Goal: Task Accomplishment & Management: Use online tool/utility

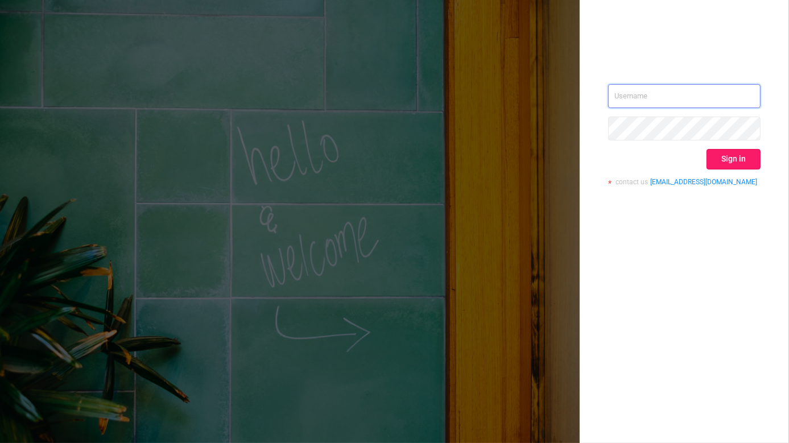
type input "[EMAIL_ADDRESS][DOMAIN_NAME]"
click at [743, 162] on button "Sign in" at bounding box center [734, 159] width 54 height 20
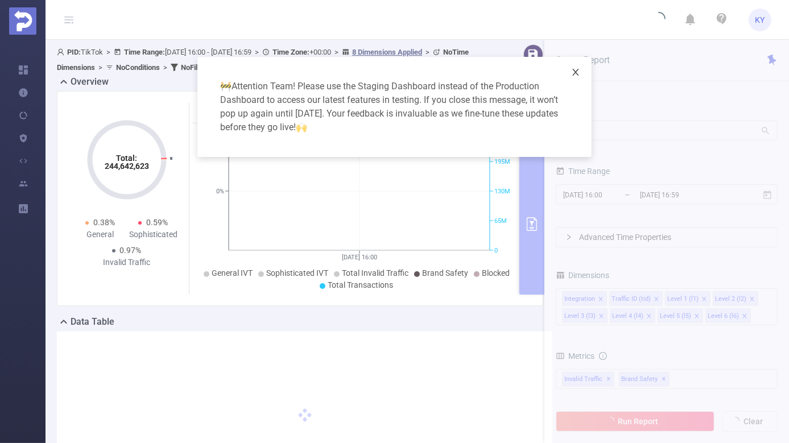
click at [580, 78] on span "Close" at bounding box center [576, 73] width 32 height 32
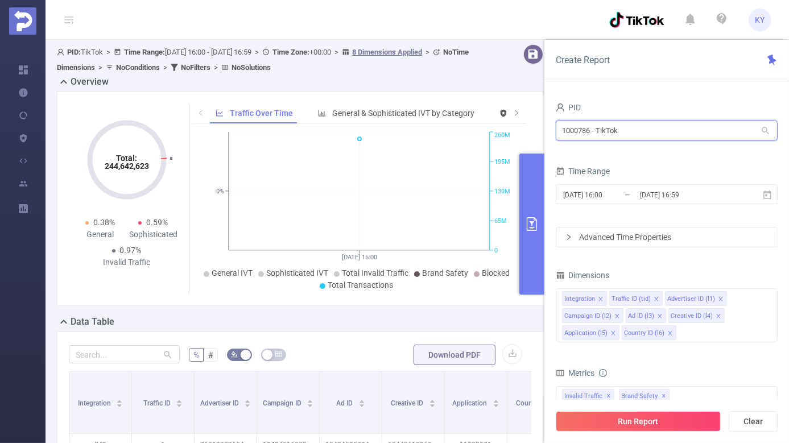
click at [608, 133] on input "1000736 - TikTok" at bounding box center [667, 131] width 222 height 20
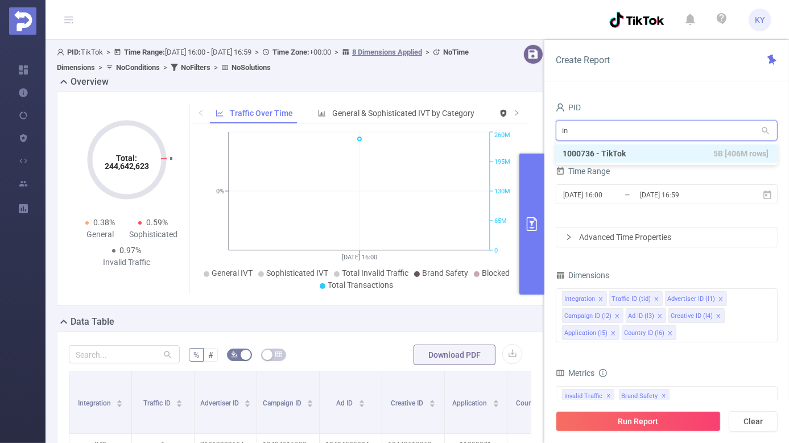
type input "[MEDICAL_DATA]"
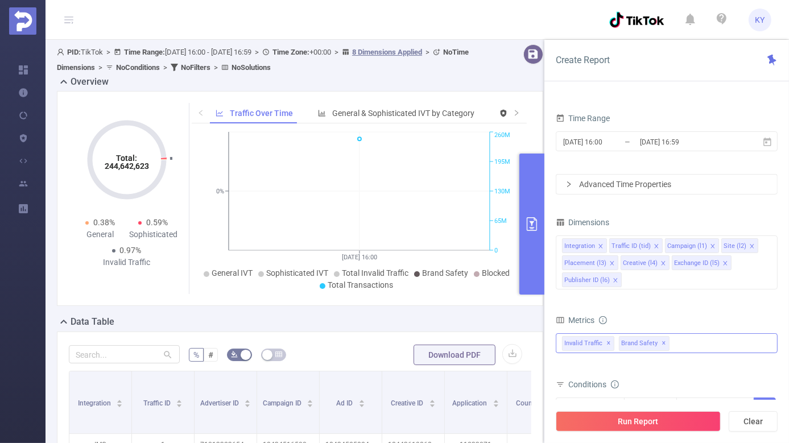
click at [662, 342] on span "✕" at bounding box center [664, 344] width 5 height 14
click at [607, 340] on span "✕" at bounding box center [608, 344] width 5 height 14
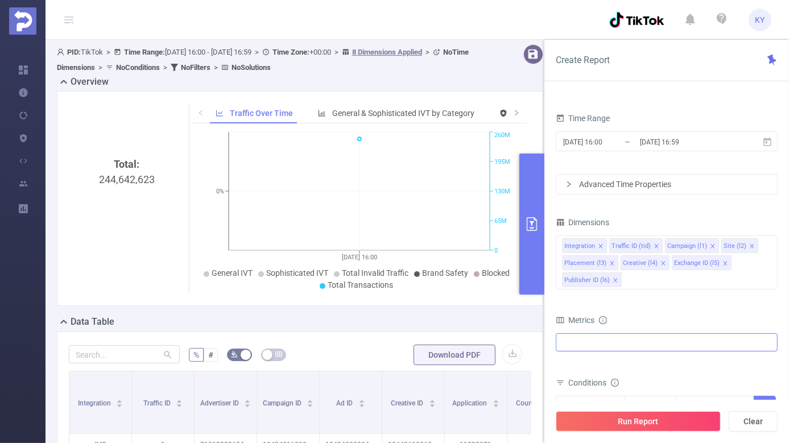
click at [607, 340] on div at bounding box center [667, 342] width 222 height 18
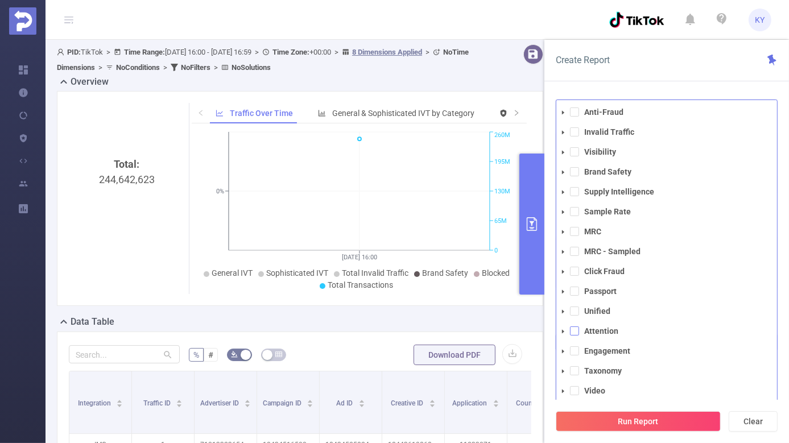
click at [576, 330] on span at bounding box center [574, 331] width 9 height 9
click at [547, 329] on div "PID 1000925 - FT_Adobe_InHouse 1000925 - FT_Adobe_InHouse Time Range [DATE] 16:…" at bounding box center [666, 275] width 245 height 375
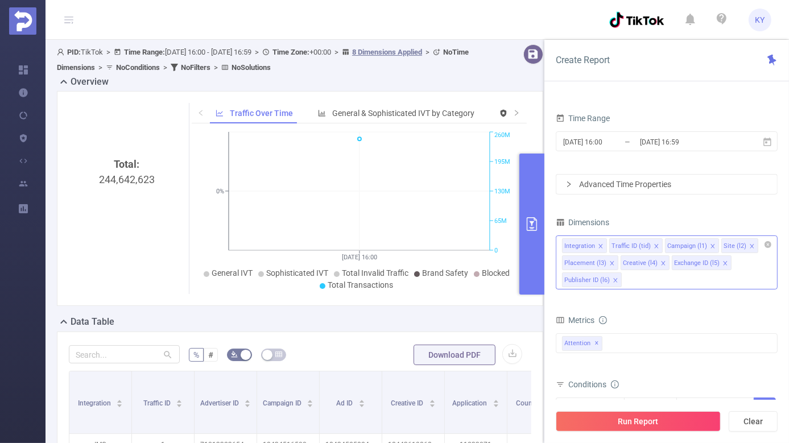
click at [613, 281] on icon "icon: close" at bounding box center [616, 281] width 6 height 6
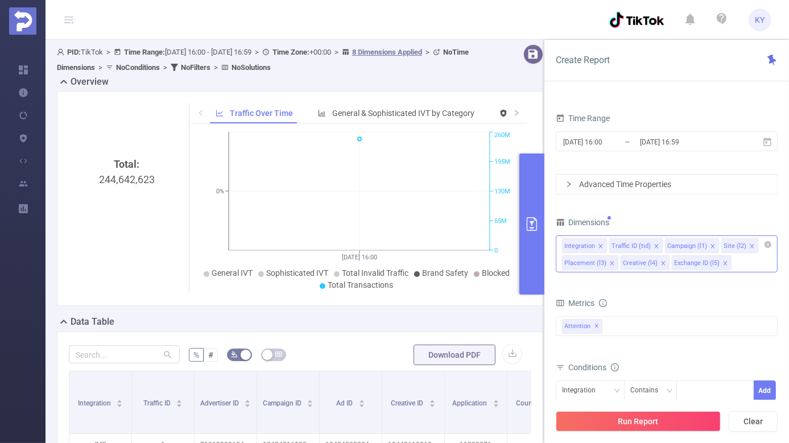
click at [722, 264] on icon "icon: close" at bounding box center [725, 264] width 6 height 6
click at [662, 263] on icon "icon: close" at bounding box center [663, 264] width 6 height 6
click at [710, 246] on icon "icon: close" at bounding box center [713, 246] width 6 height 6
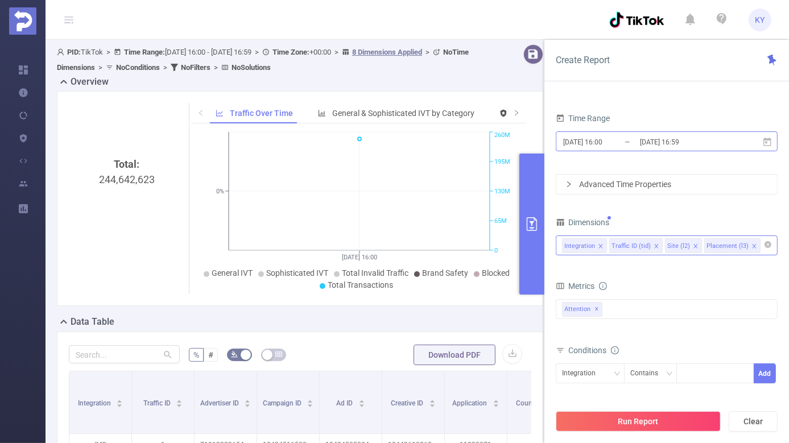
click at [685, 137] on input "[DATE] 16:59" at bounding box center [685, 141] width 92 height 15
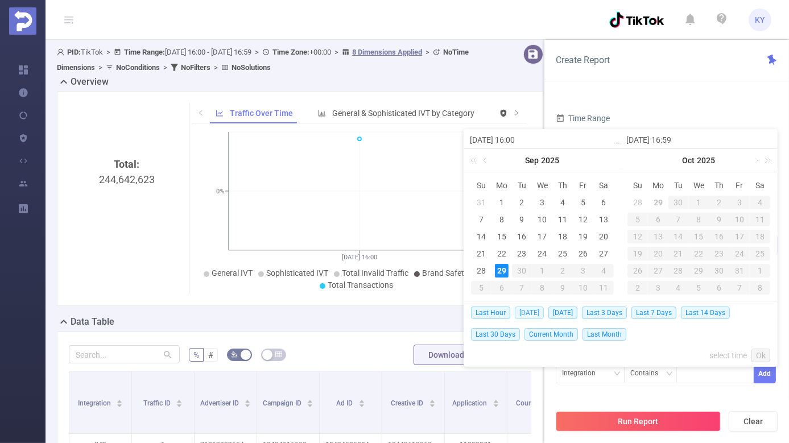
click at [531, 314] on span "[DATE]" at bounding box center [529, 313] width 29 height 13
type input "[DATE] 00:00"
type input "[DATE] 23:59"
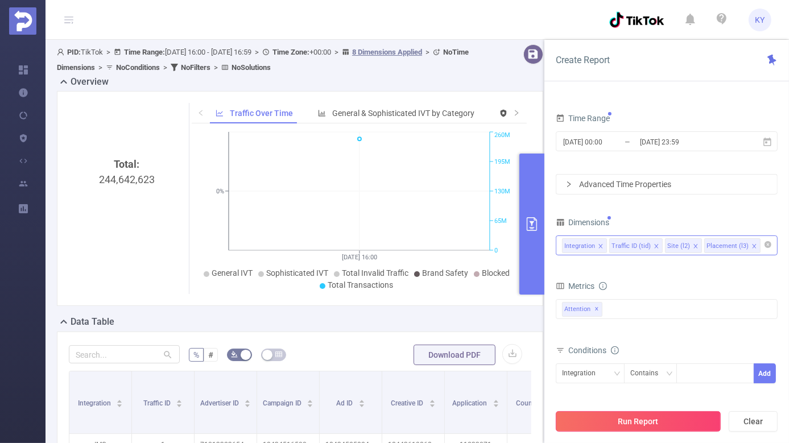
click at [601, 419] on button "Run Report" at bounding box center [638, 421] width 165 height 20
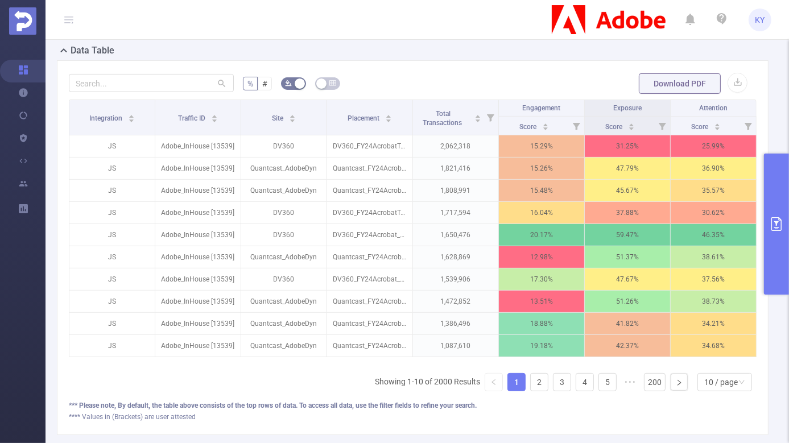
scroll to position [332, 0]
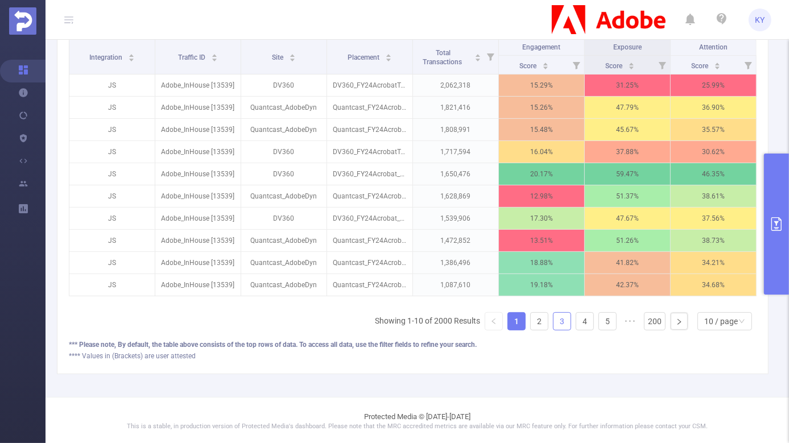
click at [558, 316] on link "3" at bounding box center [561, 321] width 17 height 17
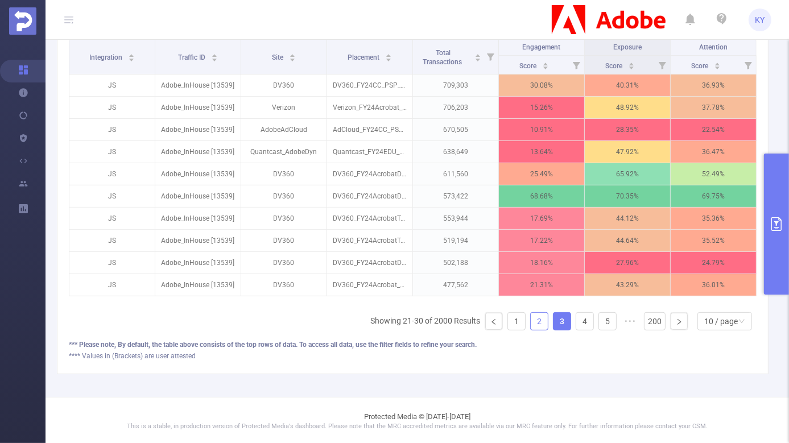
click at [543, 317] on link "2" at bounding box center [539, 321] width 17 height 17
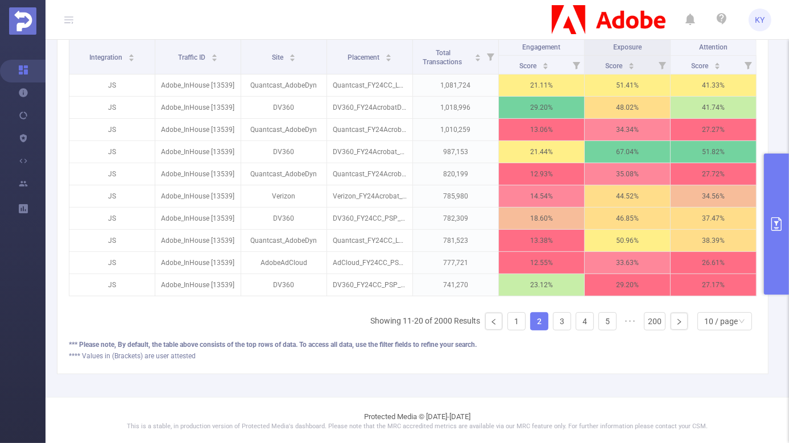
click at [507, 316] on ul "Showing 11-20 of 2000 Results 1 2 3 4 5 ••• 200 10 / page" at bounding box center [563, 321] width 386 height 18
click at [517, 317] on link "1" at bounding box center [516, 321] width 17 height 17
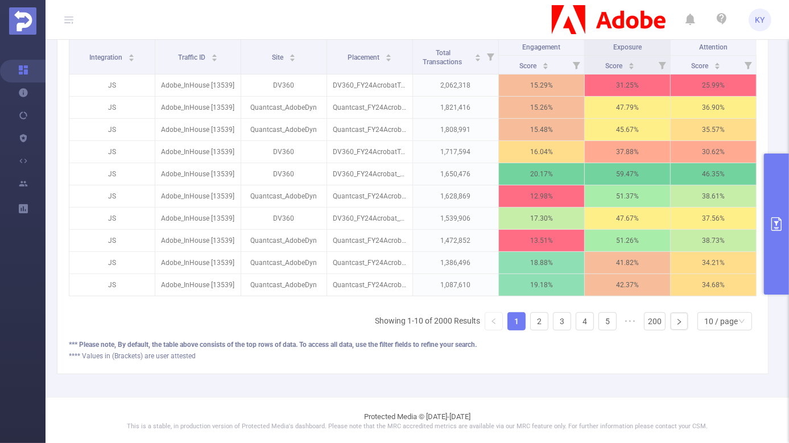
click at [781, 264] on button "primary" at bounding box center [776, 224] width 25 height 141
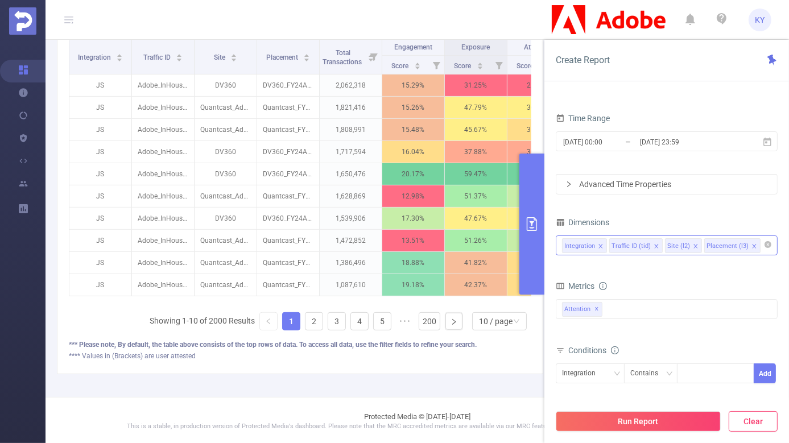
click at [751, 412] on button "Clear" at bounding box center [753, 421] width 49 height 20
type input "[DATE] 16:00"
type input "[DATE] 16:59"
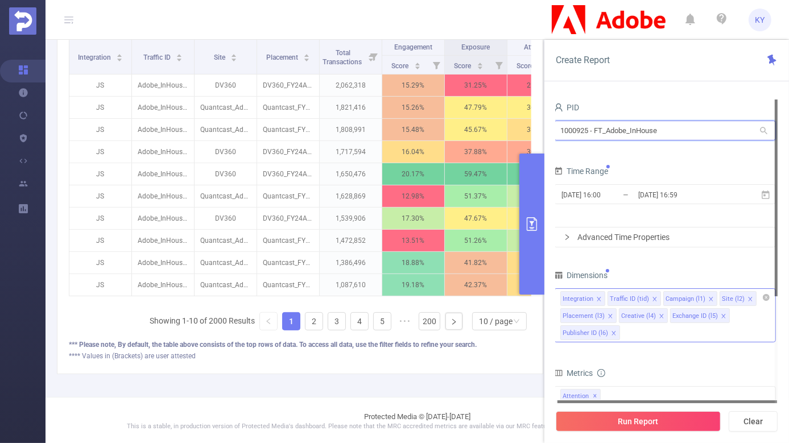
click at [654, 132] on input "1000925 - FT_Adobe_InHouse" at bounding box center [665, 131] width 222 height 20
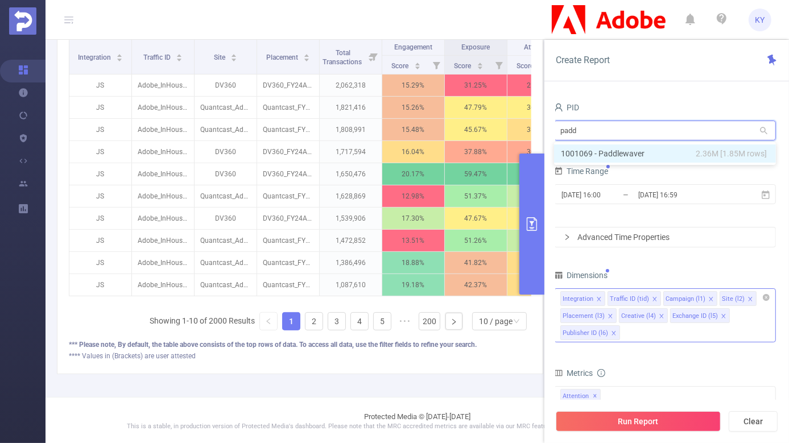
type input "paddl"
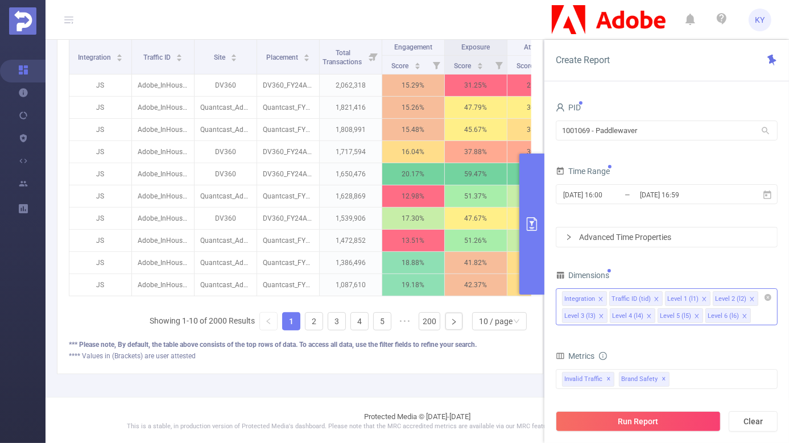
click at [697, 205] on div "[DATE] 16:00 _ [DATE] 16:59" at bounding box center [667, 195] width 222 height 27
click at [694, 199] on input "[DATE] 16:59" at bounding box center [685, 194] width 92 height 15
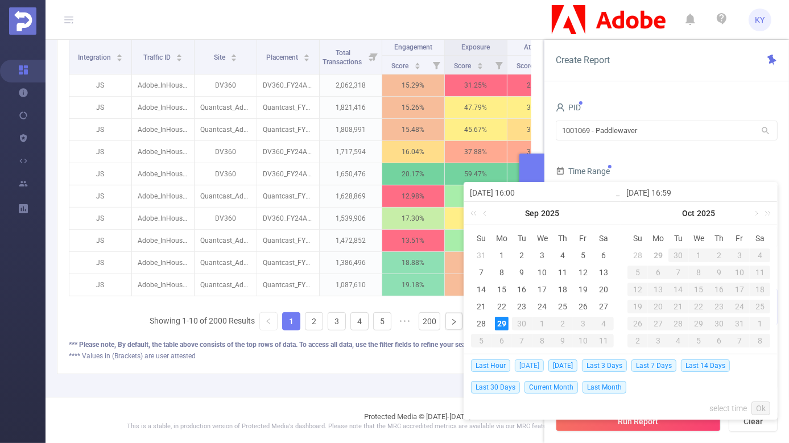
click at [536, 365] on span "[DATE]" at bounding box center [529, 366] width 29 height 13
type input "[DATE] 00:00"
type input "[DATE] 23:59"
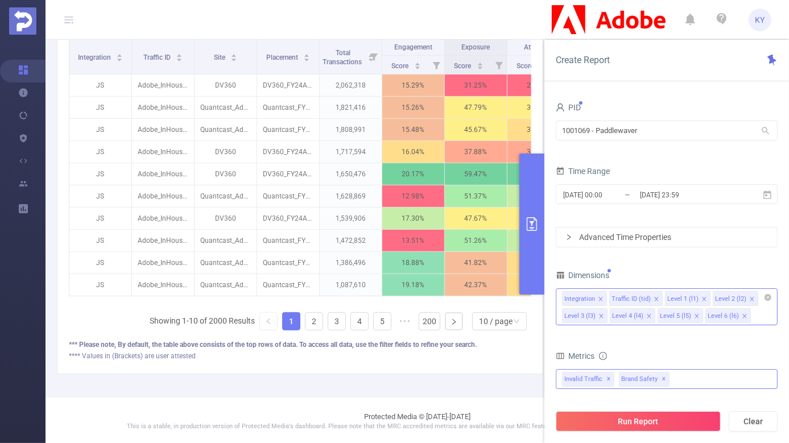
click at [662, 377] on span "✕" at bounding box center [664, 380] width 5 height 14
click at [660, 377] on div "Anti-Fraud Invalid Traffic Visibility Brand Safety Supply Intelligence Sample R…" at bounding box center [667, 379] width 222 height 20
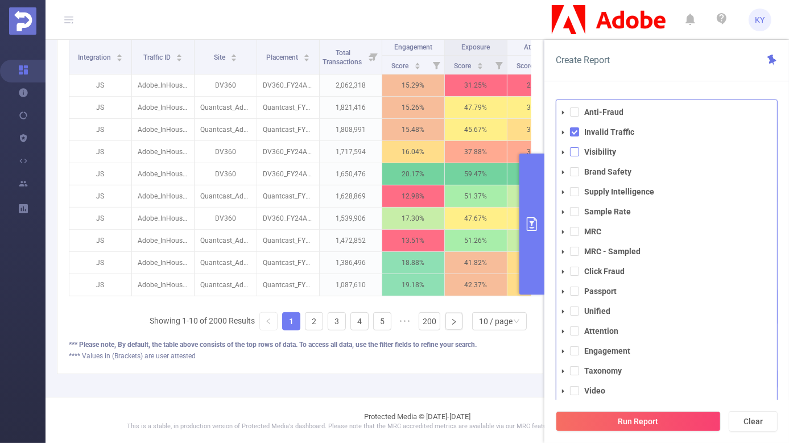
click at [575, 151] on span at bounding box center [574, 151] width 9 height 9
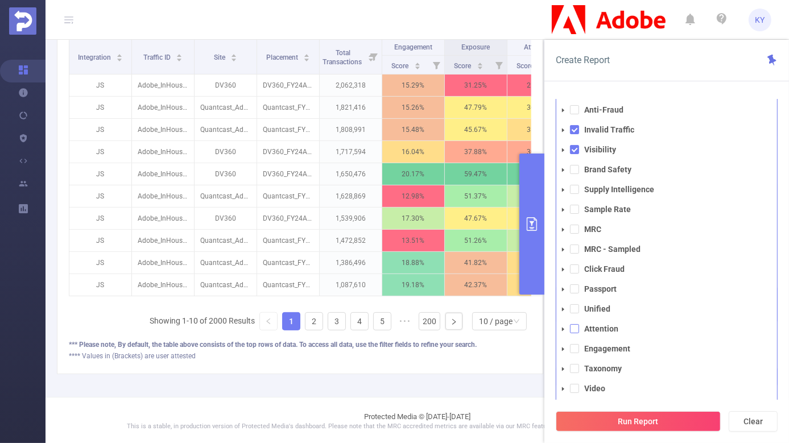
click at [576, 328] on span at bounding box center [574, 328] width 9 height 9
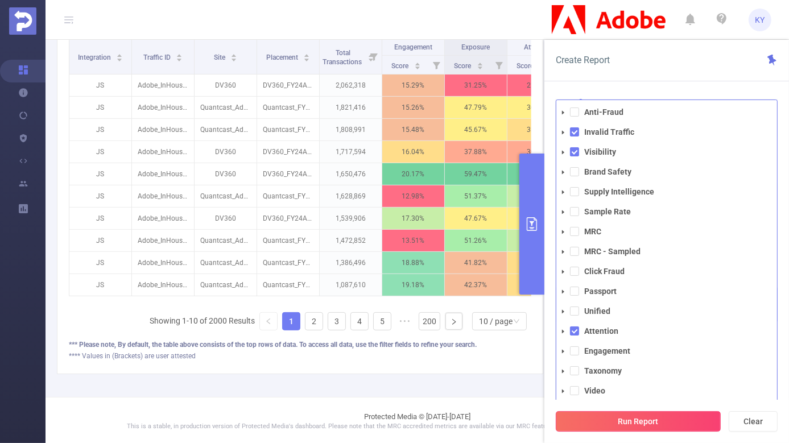
click at [608, 424] on button "Run Report" at bounding box center [638, 421] width 165 height 20
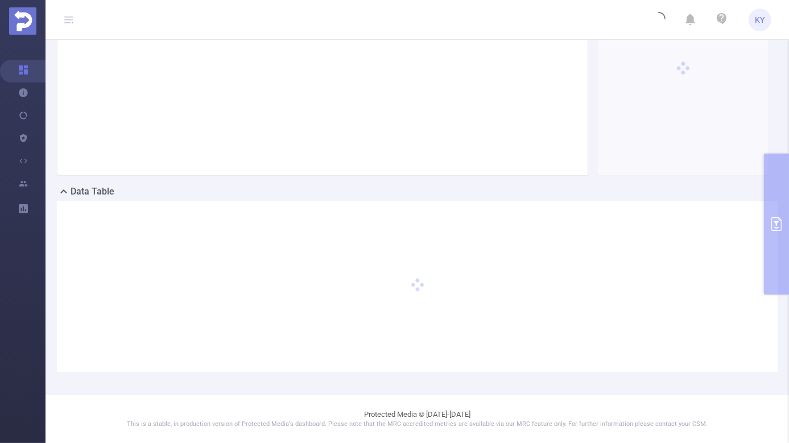
scroll to position [130, 0]
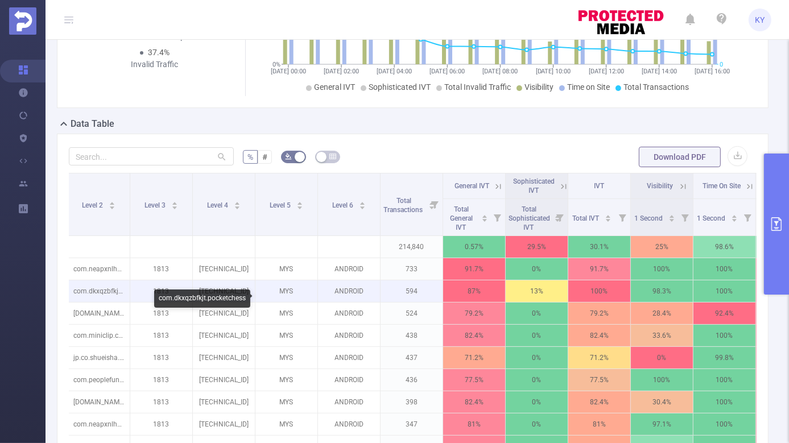
scroll to position [0, 378]
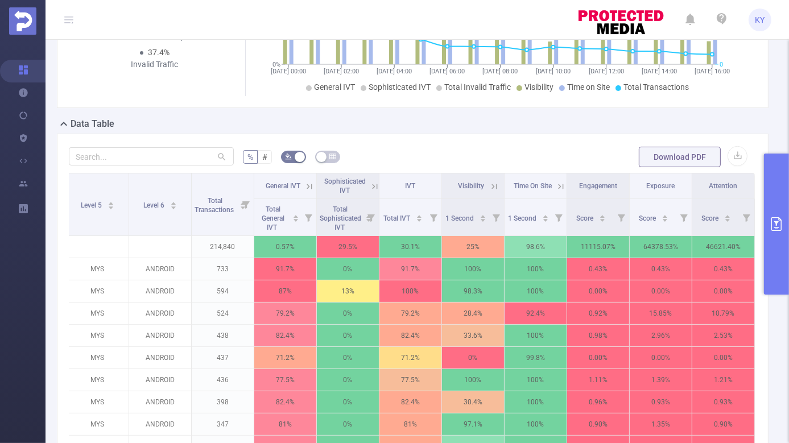
click at [309, 189] on icon at bounding box center [309, 186] width 5 height 5
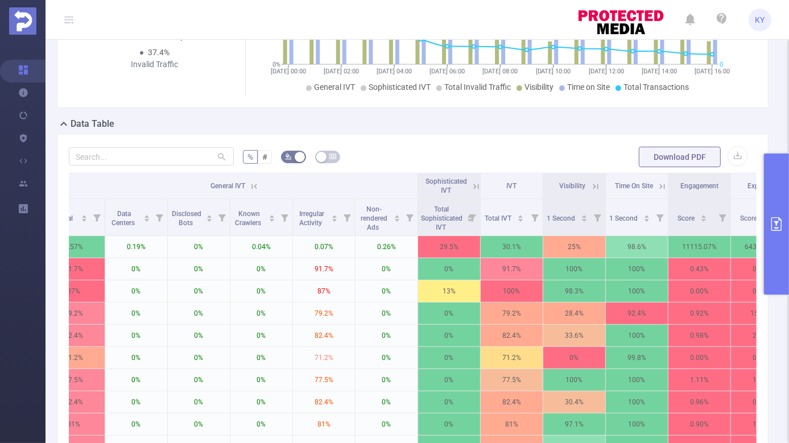
scroll to position [0, 612]
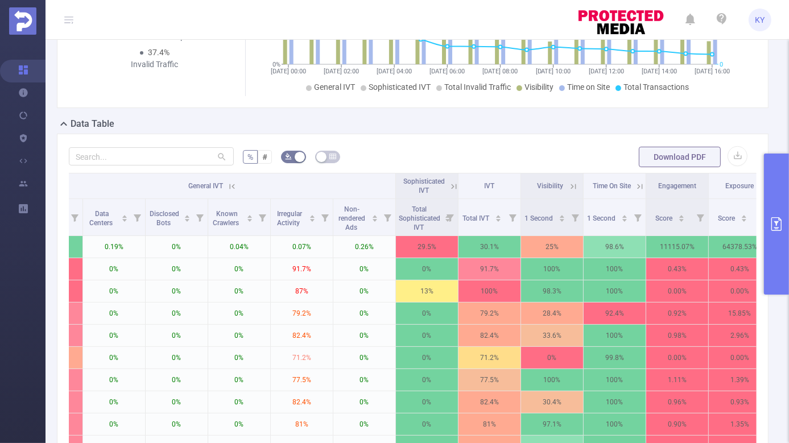
click at [456, 192] on icon at bounding box center [454, 186] width 10 height 10
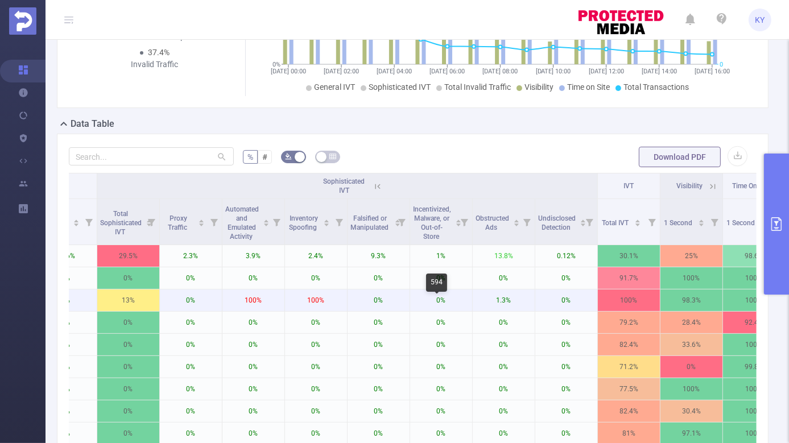
scroll to position [0, 1129]
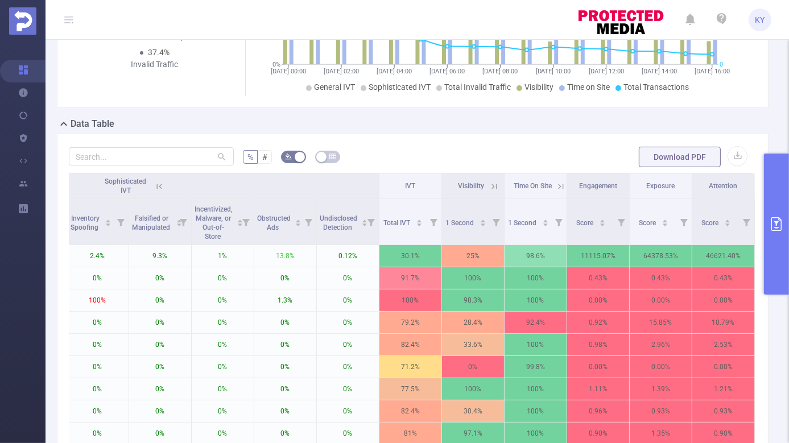
click at [161, 192] on icon at bounding box center [159, 186] width 10 height 10
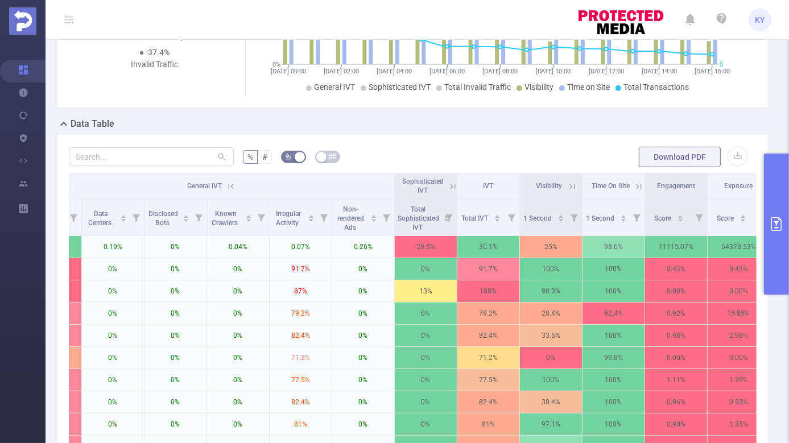
scroll to position [0, 551]
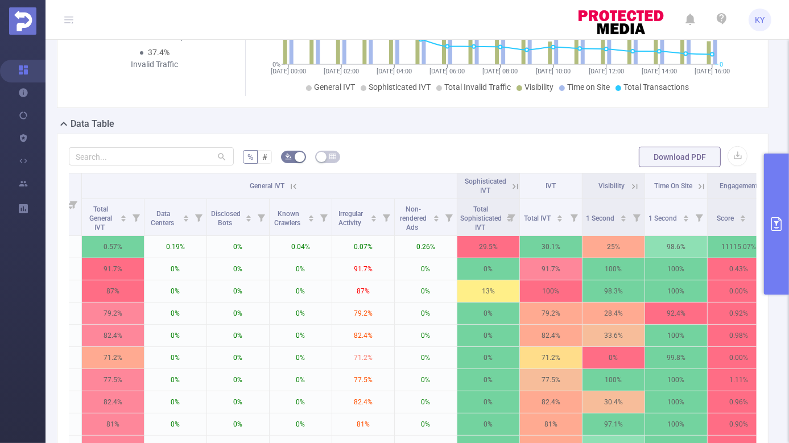
click at [292, 199] on th "General IVT" at bounding box center [269, 186] width 375 height 26
click at [293, 192] on icon at bounding box center [293, 186] width 10 height 10
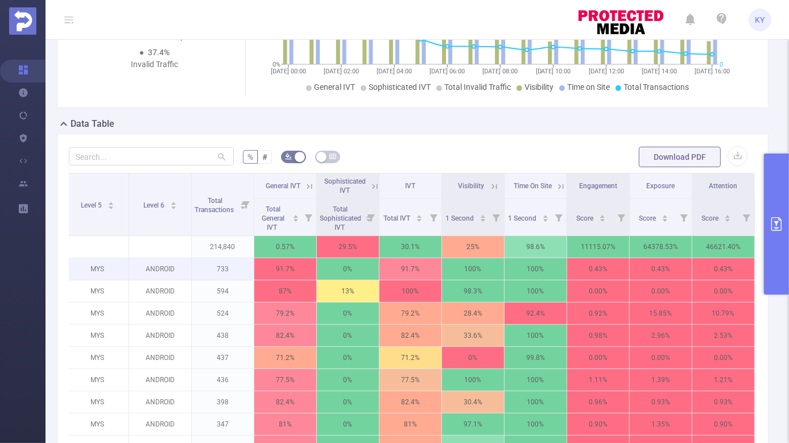
scroll to position [0, 0]
